Goal: Task Accomplishment & Management: Use online tool/utility

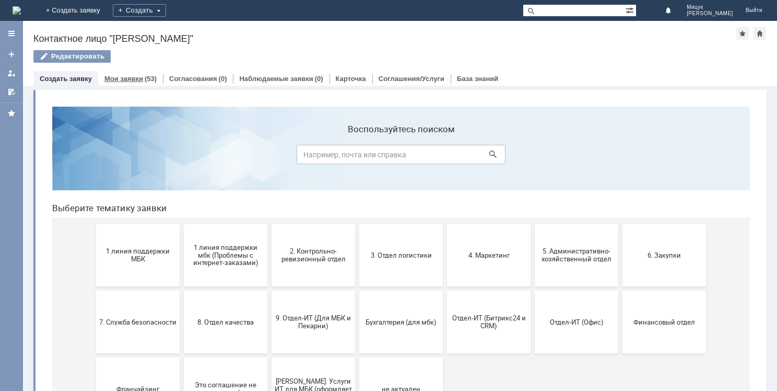
click at [145, 75] on div "(53)" at bounding box center [151, 79] width 12 height 8
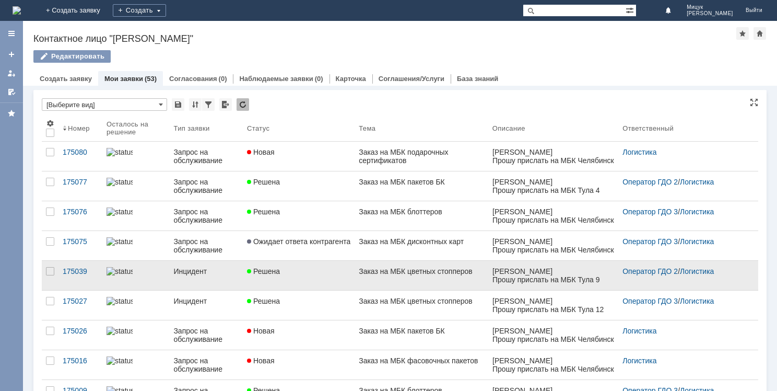
click at [315, 273] on div "Решена" at bounding box center [298, 271] width 103 height 8
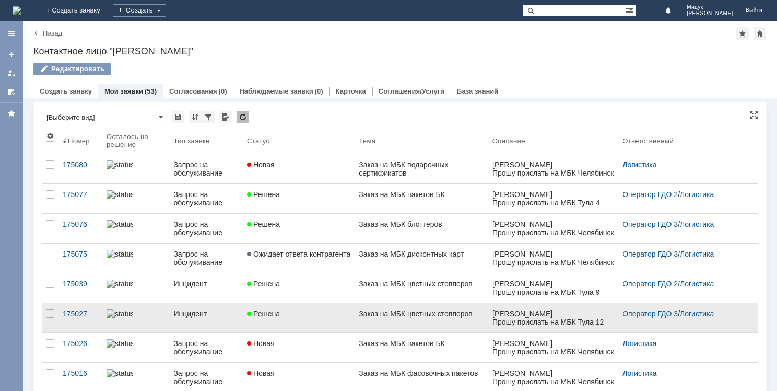
click at [305, 312] on div "Решена" at bounding box center [298, 313] width 103 height 8
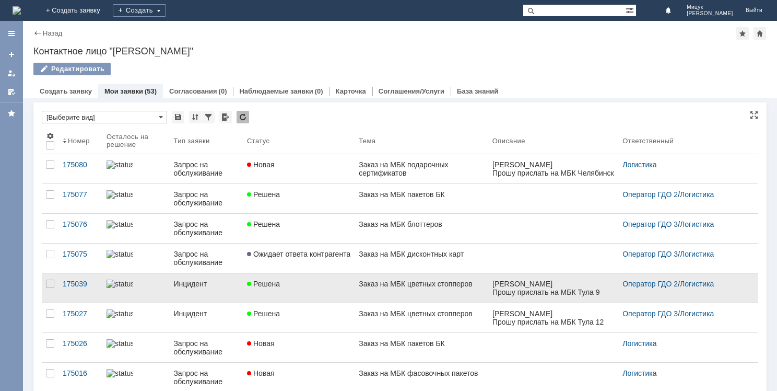
click at [280, 282] on div "Решена" at bounding box center [298, 283] width 103 height 8
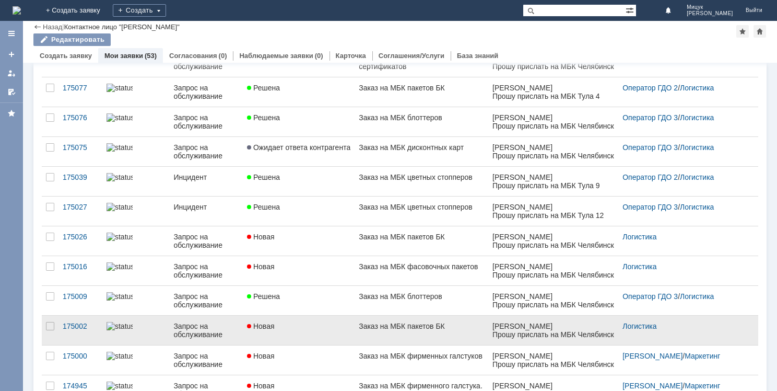
click at [307, 328] on div "Новая" at bounding box center [298, 326] width 103 height 8
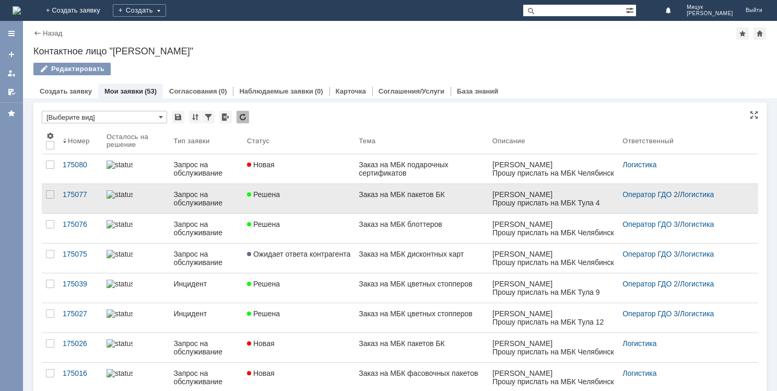
click at [297, 205] on link "Решена" at bounding box center [299, 198] width 112 height 29
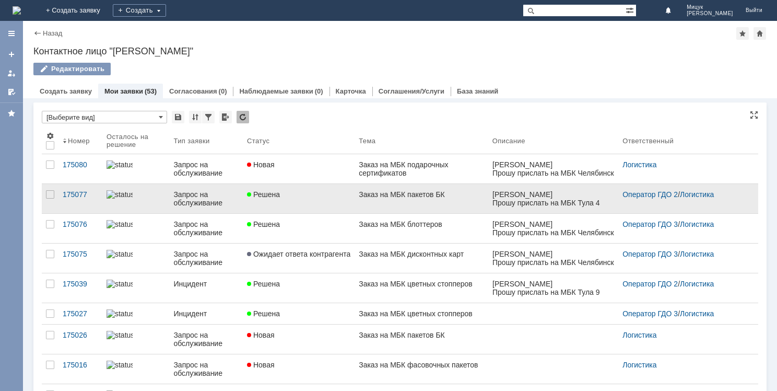
click at [276, 209] on link "Решена" at bounding box center [299, 198] width 112 height 29
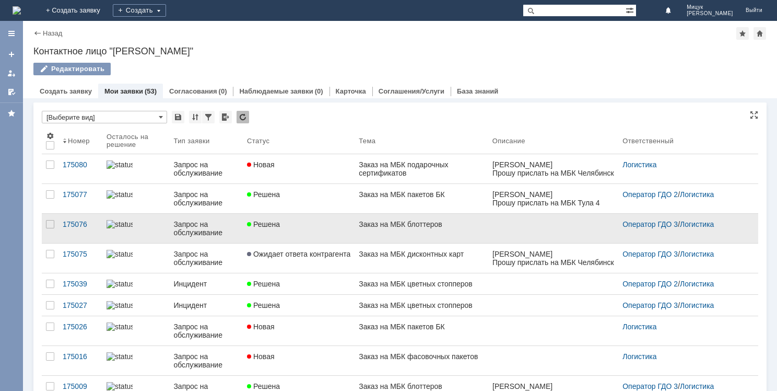
click at [291, 228] on link "Решена" at bounding box center [299, 228] width 112 height 29
